Goal: Browse casually

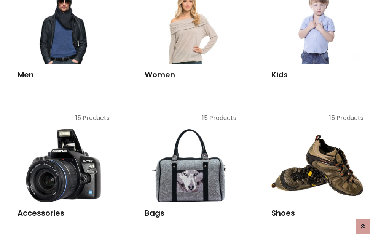
scroll to position [255, 0]
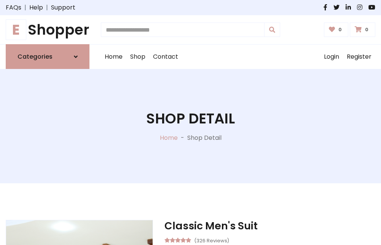
click at [48, 30] on h1 "E Shopper" at bounding box center [48, 29] width 84 height 17
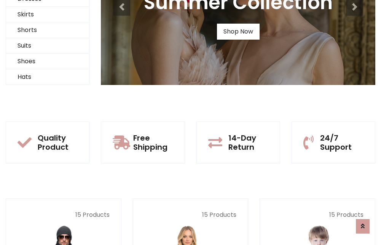
scroll to position [74, 0]
